Goal: Task Accomplishment & Management: Manage account settings

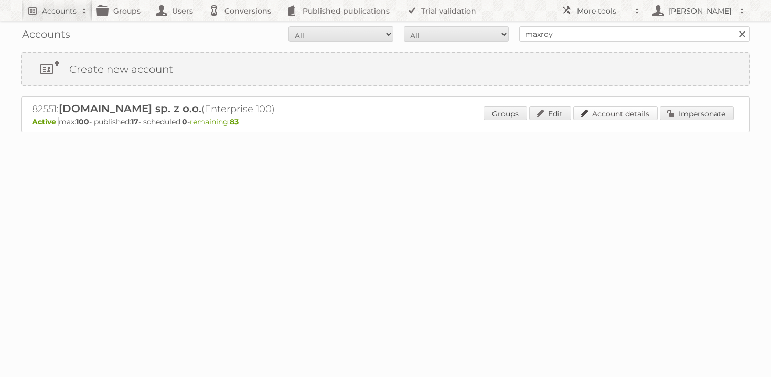
click at [589, 113] on link "Account details" at bounding box center [615, 113] width 84 height 14
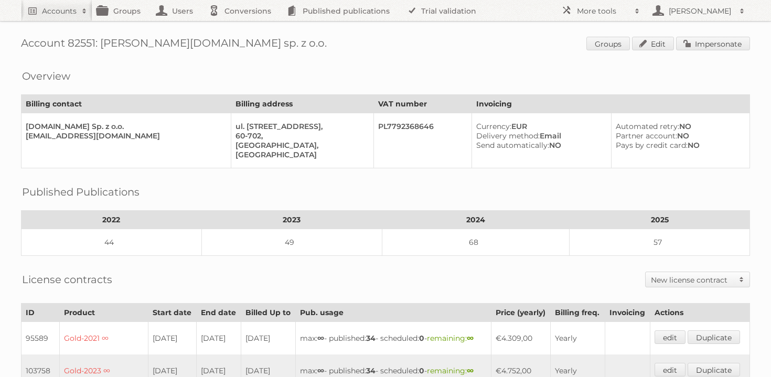
click at [430, 185] on div "Published Publications" at bounding box center [385, 184] width 729 height 10
click at [130, 189] on h2 "Published Publications" at bounding box center [80, 192] width 117 height 16
click at [16, 188] on div "Account 82551: [PERSON_NAME][DOMAIN_NAME] sp. z o.o. Groups Edit Impersonate Ov…" at bounding box center [385, 368] width 771 height 737
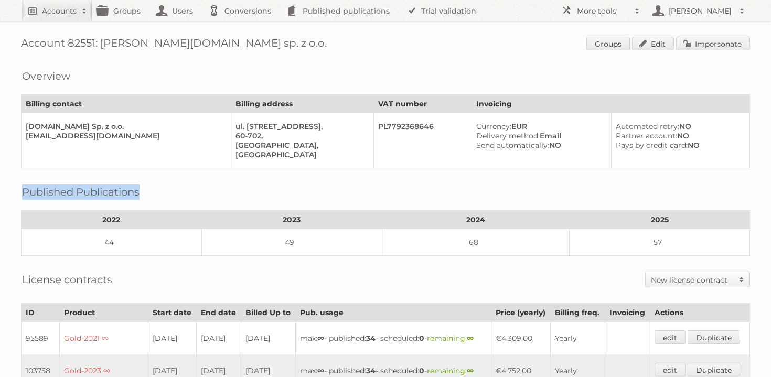
drag, startPoint x: 23, startPoint y: 188, endPoint x: 156, endPoint y: 188, distance: 133.7
click at [156, 188] on div "Published Publications 2022 2023 2024 2025 44 49 68 57" at bounding box center [385, 217] width 729 height 77
drag, startPoint x: 23, startPoint y: 188, endPoint x: 143, endPoint y: 195, distance: 120.3
click at [143, 195] on div "Published Publications 2022 2023 2024 2025 44 49 68 57" at bounding box center [385, 217] width 729 height 77
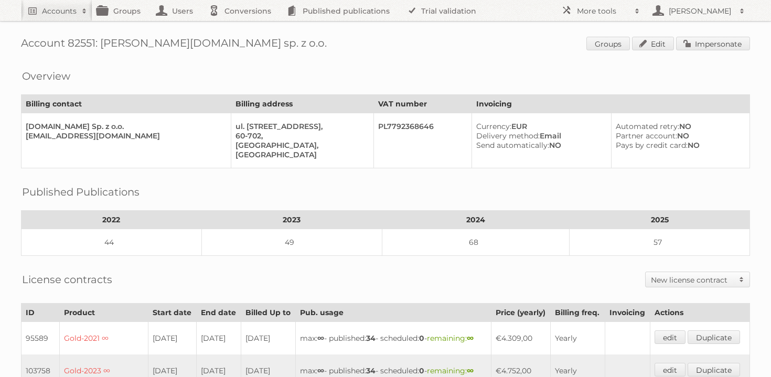
click at [169, 190] on div "Published Publications 2022 2023 2024 2025 44 49 68 57" at bounding box center [385, 217] width 729 height 77
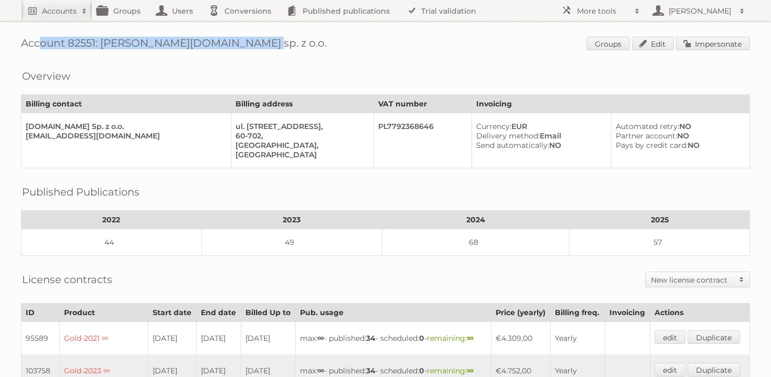
drag, startPoint x: 21, startPoint y: 42, endPoint x: 254, endPoint y: 43, distance: 232.8
click at [254, 43] on h1 "Account 82551: [PERSON_NAME][DOMAIN_NAME] sp. z o.o. Groups Edit Impersonate" at bounding box center [385, 45] width 729 height 16
